Goal: Task Accomplishment & Management: Use online tool/utility

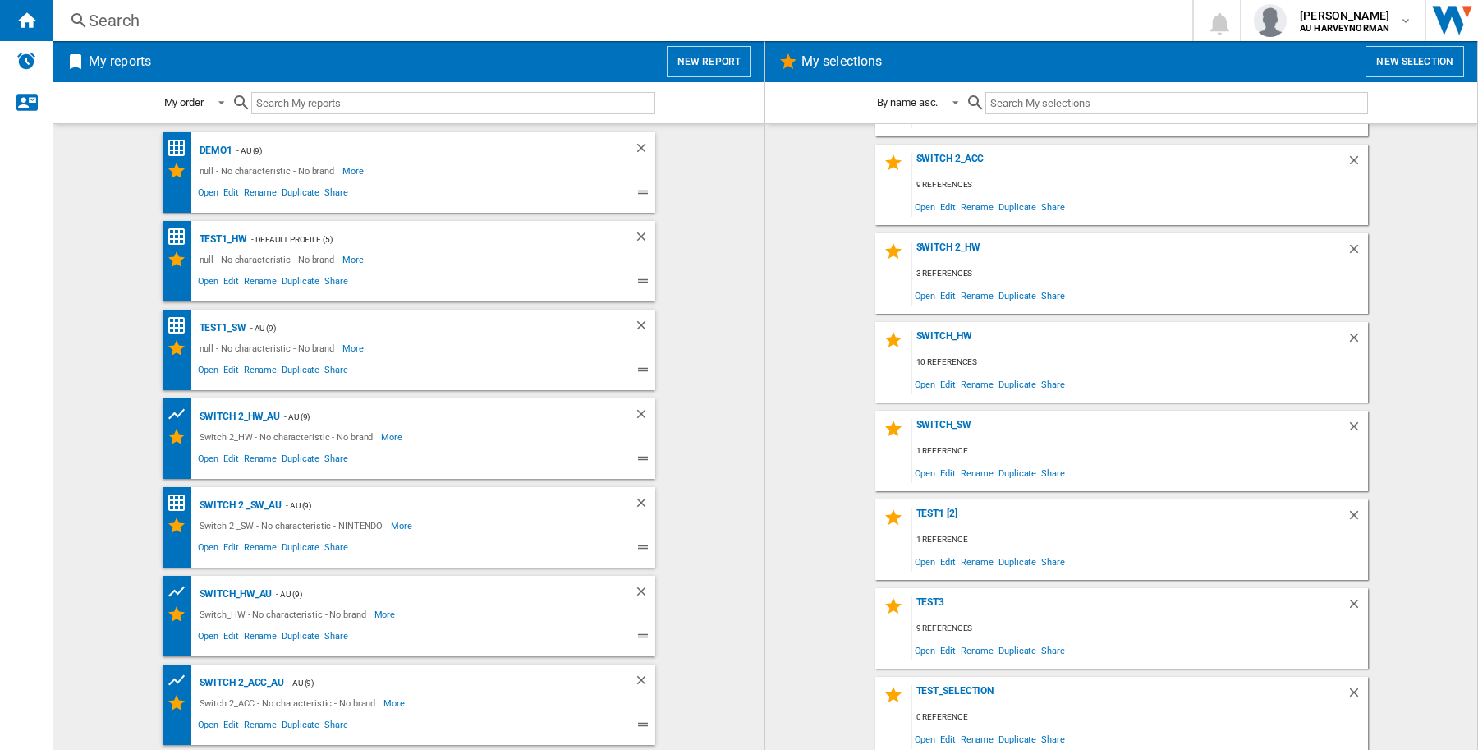
scroll to position [526, 0]
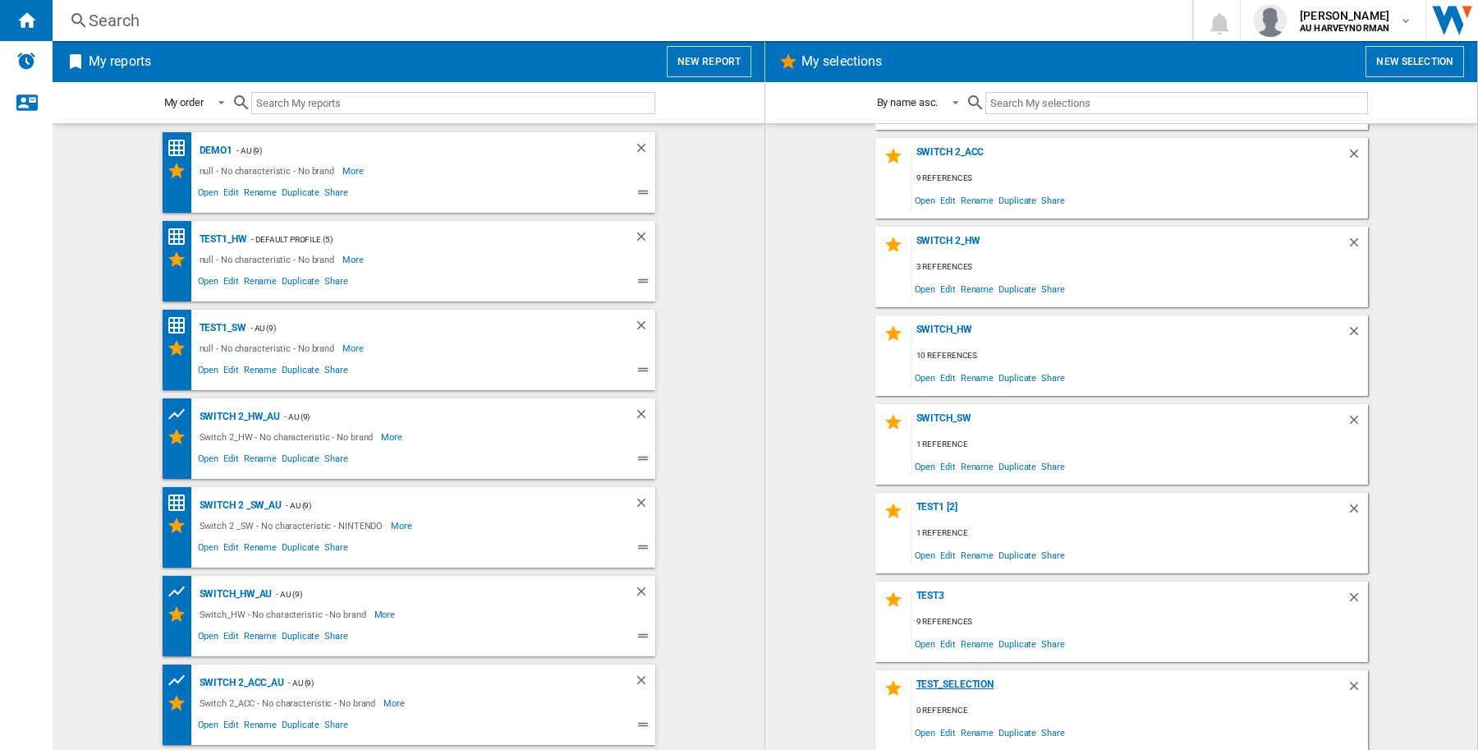
click at [969, 686] on div "test_selection" at bounding box center [1129, 689] width 434 height 22
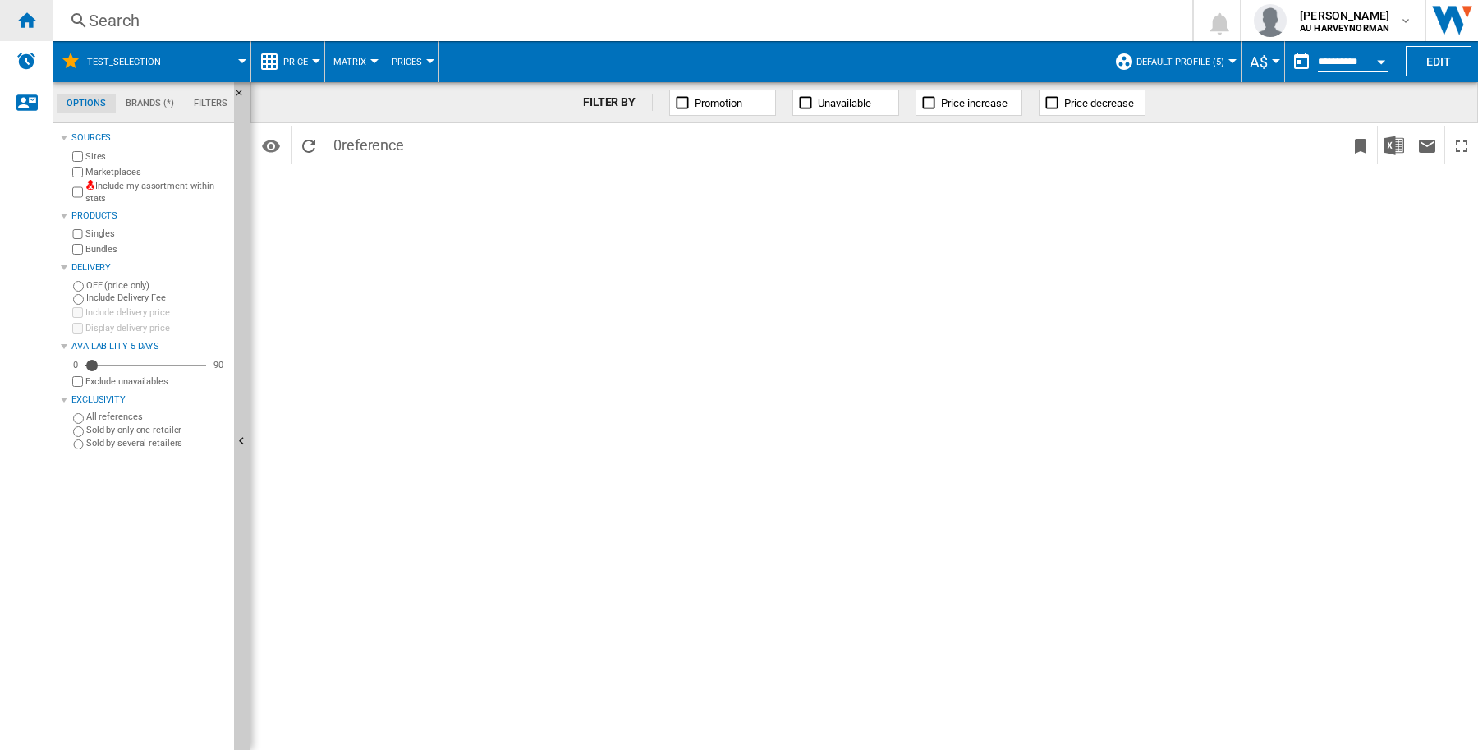
click at [29, 13] on ng-md-icon "Home" at bounding box center [26, 20] width 20 height 20
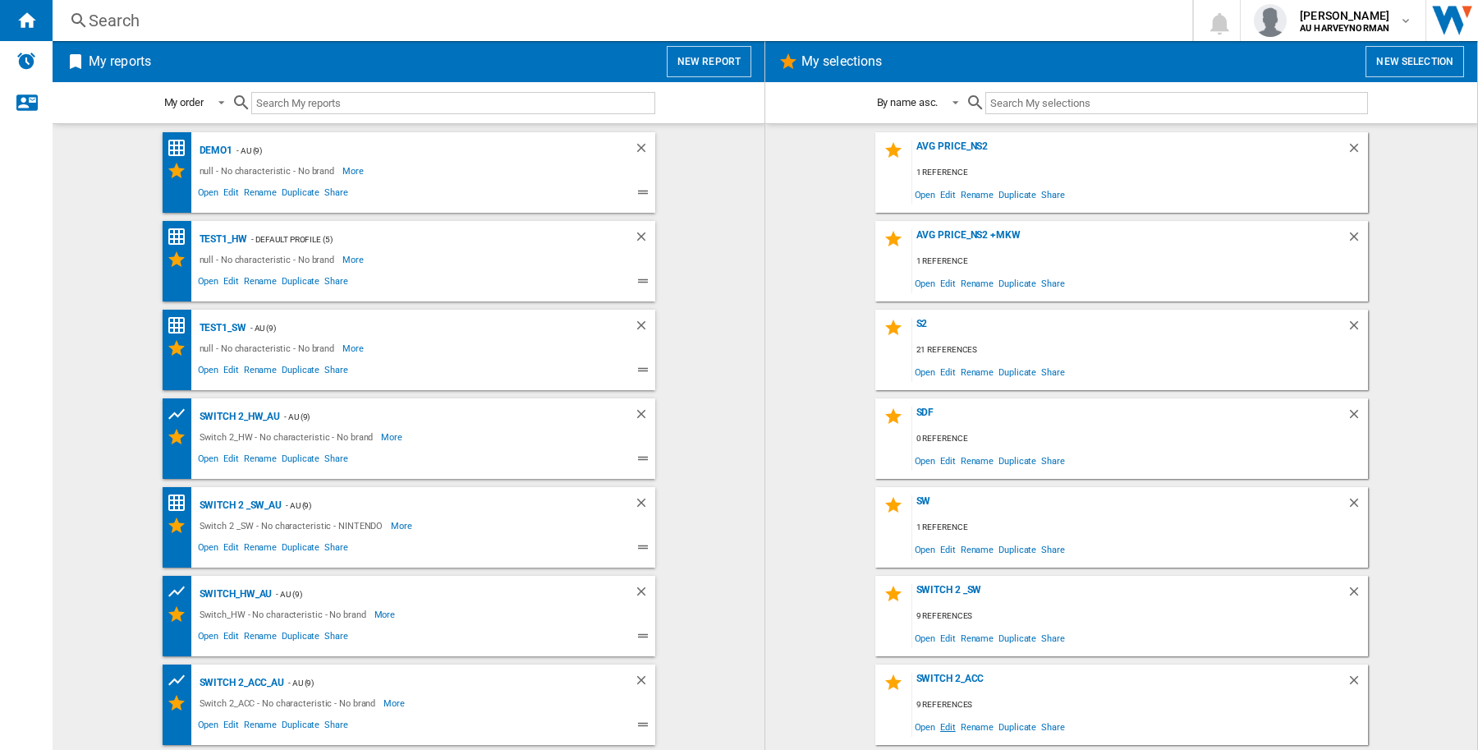
click at [942, 732] on span "Edit" at bounding box center [948, 726] width 21 height 22
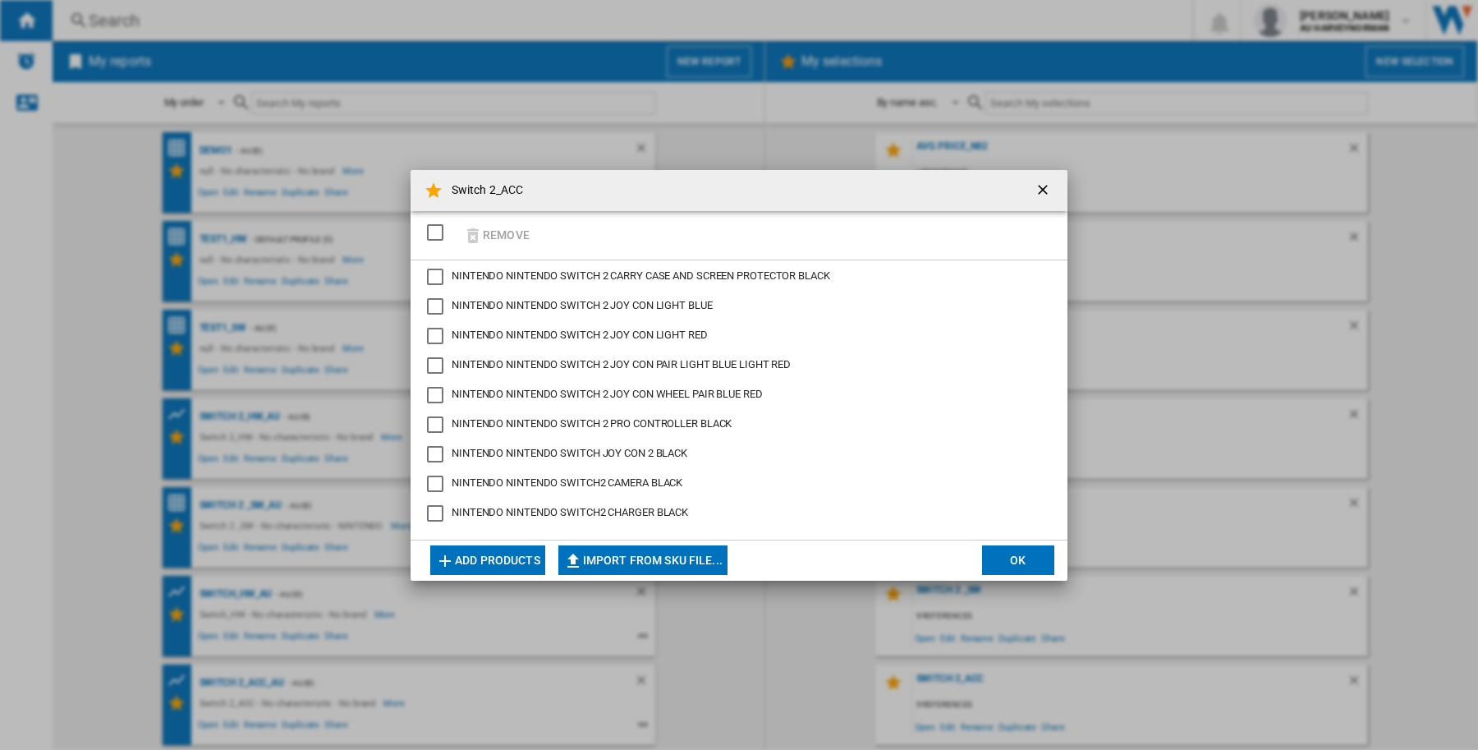
click at [1040, 186] on ng-md-icon "getI18NText('BUTTONS.CLOSE_DIALOG')" at bounding box center [1045, 191] width 20 height 20
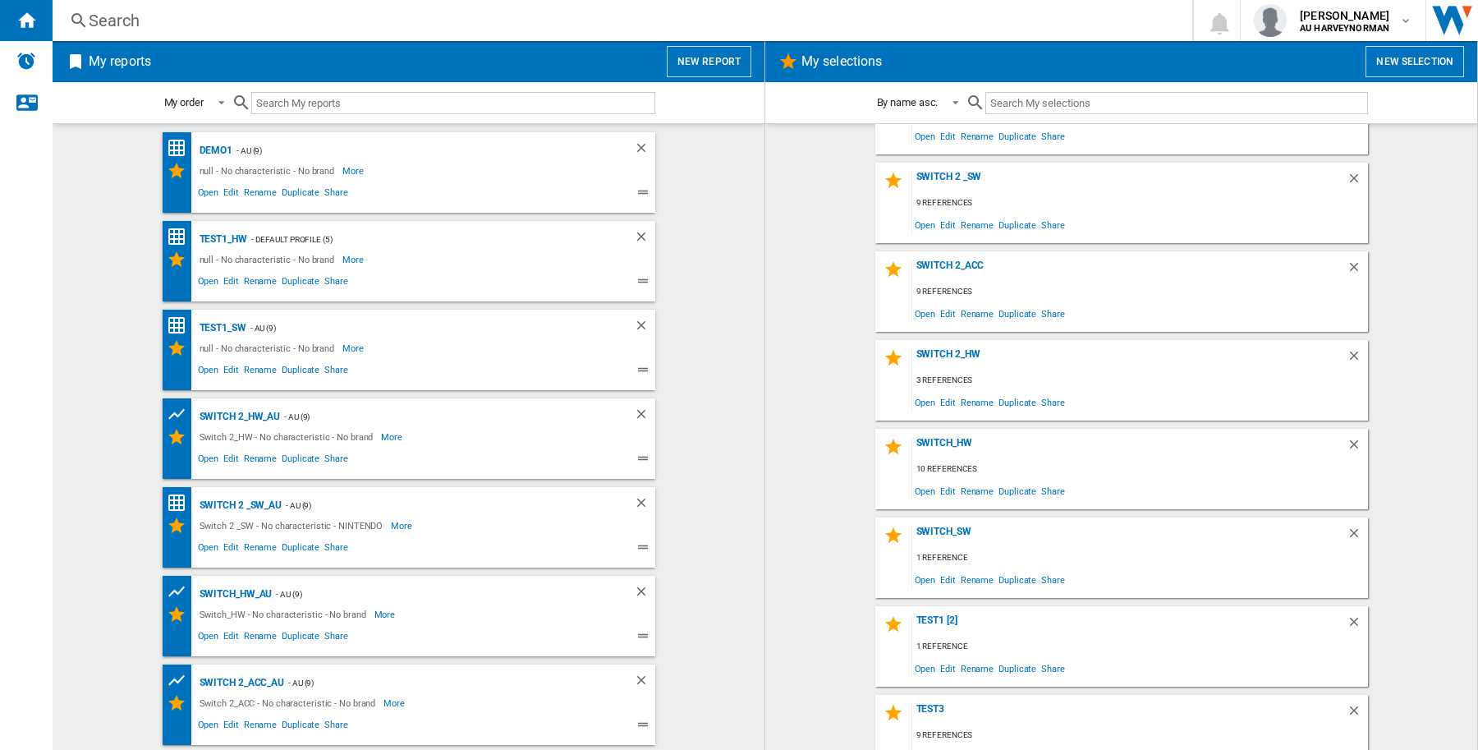
scroll to position [526, 0]
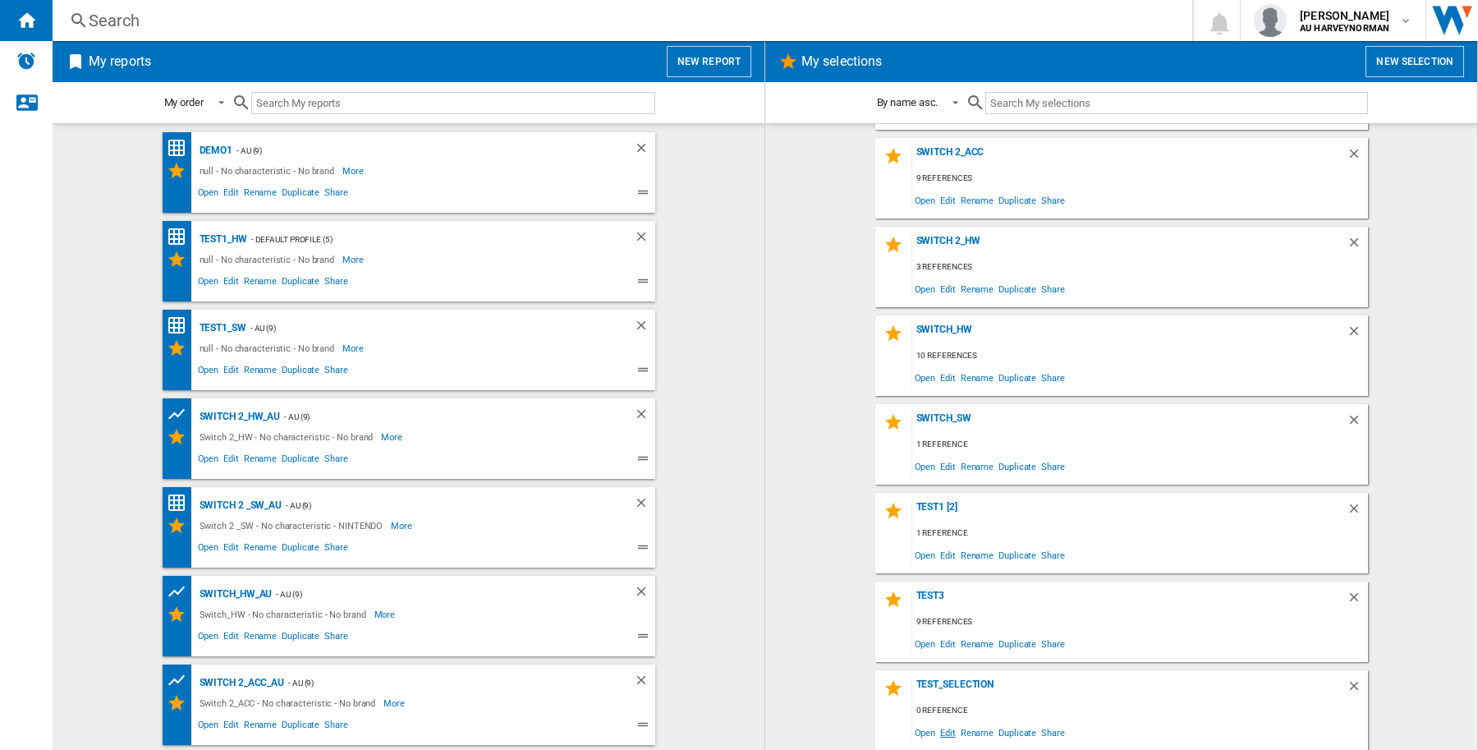
click at [940, 728] on span "Edit" at bounding box center [948, 732] width 21 height 22
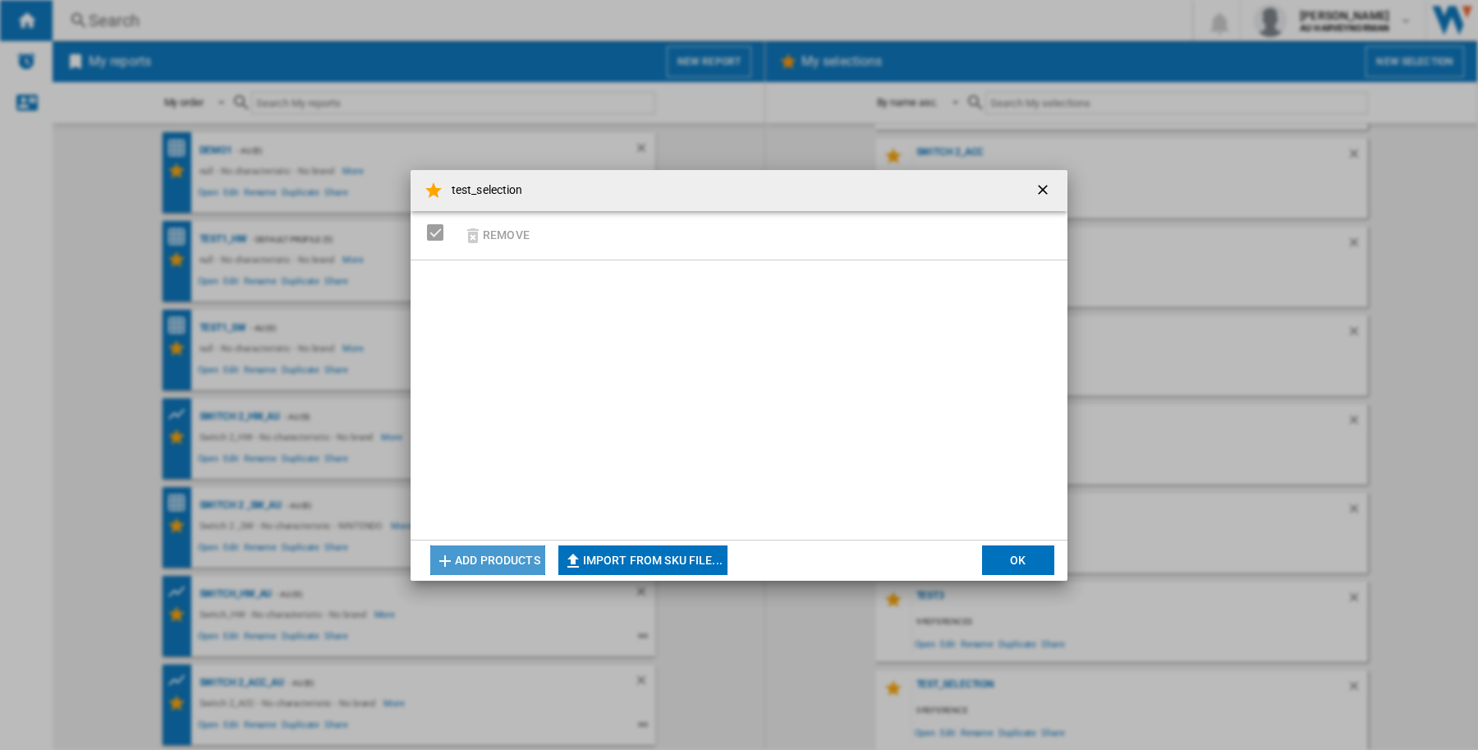
click at [485, 565] on button "Add products" at bounding box center [487, 560] width 115 height 30
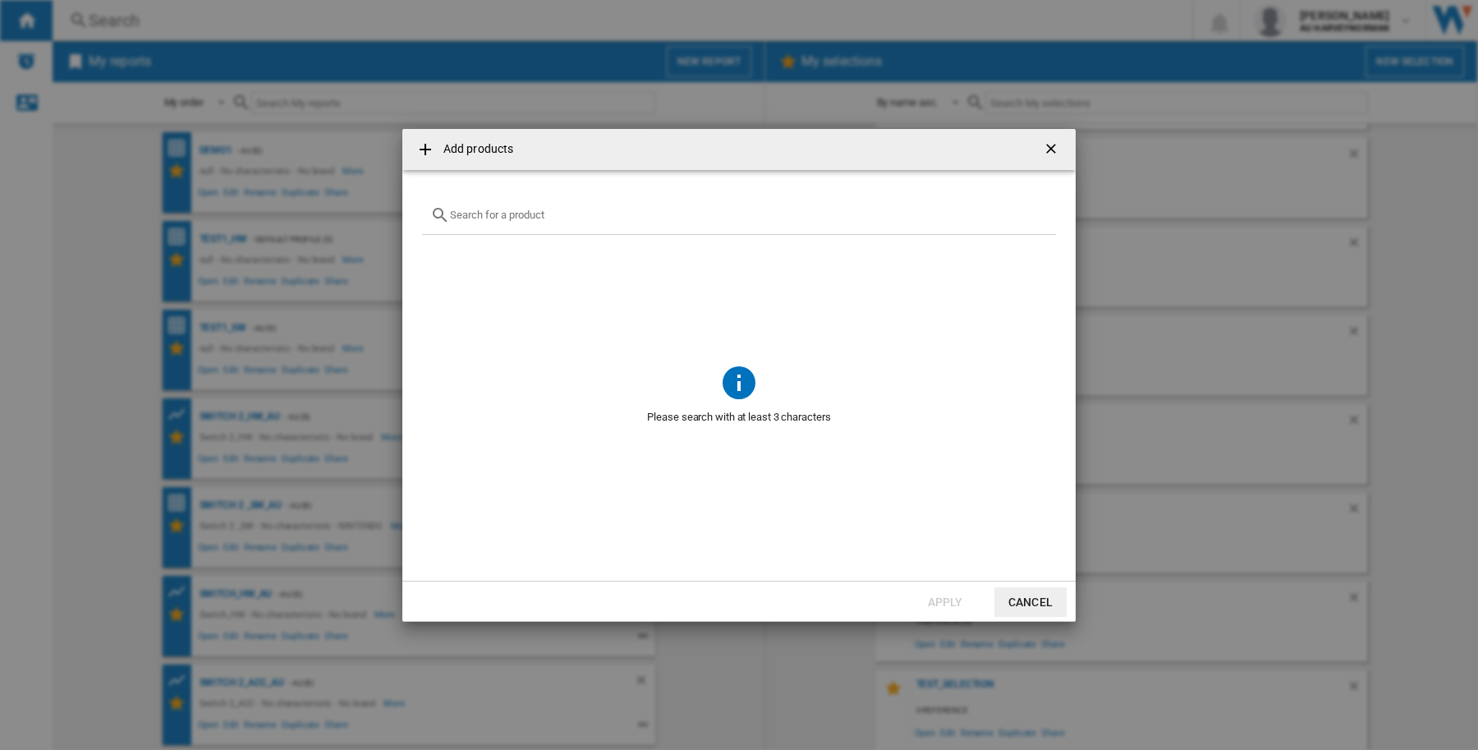
click at [585, 220] on div at bounding box center [739, 215] width 634 height 39
click at [569, 209] on input "text" at bounding box center [749, 215] width 598 height 12
paste input "NINTENDO SANDISK SWITCH2 SDSQXFN256GGN4 256GB"
click at [484, 205] on div "NINTENDO SANDISK SWITCH2 SDSQXFN256GGN4 256GB" at bounding box center [739, 215] width 634 height 39
click at [491, 216] on input "NINTENDO SANDISK SWITCH2 SDSQXFN256GGN4 256GB" at bounding box center [739, 215] width 578 height 12
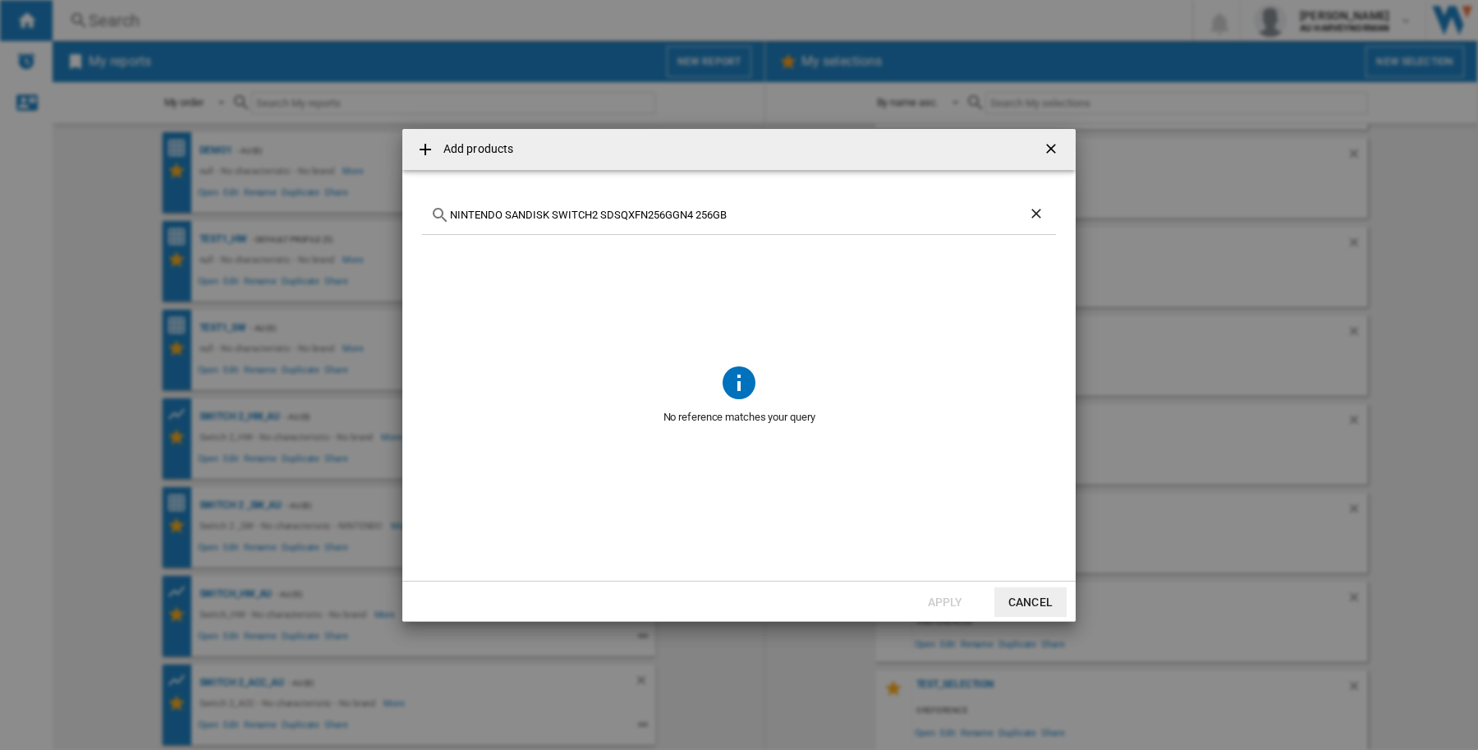
click at [491, 216] on input "NINTENDO SANDISK SWITCH2 SDSQXFN256GGN4 256GB" at bounding box center [739, 215] width 578 height 12
type input "SANDISK SWITCH2 SDSQXFN256GGN4 256GB"
